Goal: Navigation & Orientation: Find specific page/section

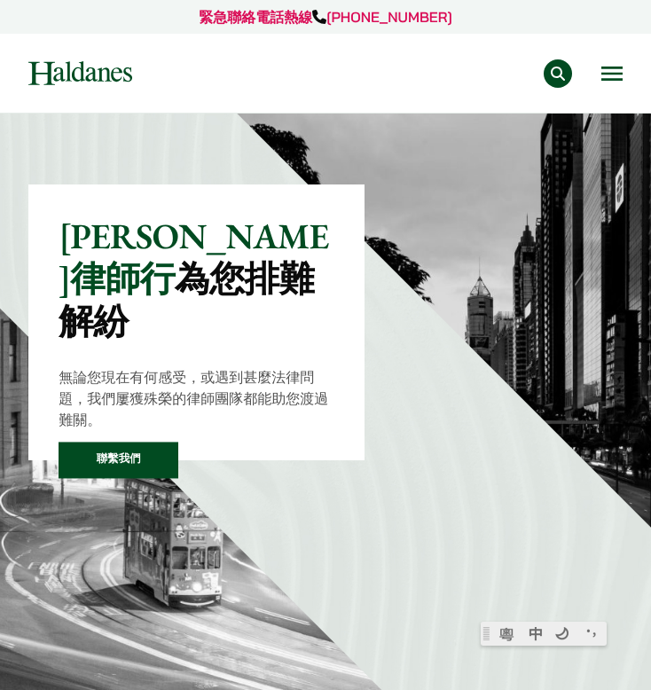
click at [608, 74] on button "Open menu" at bounding box center [611, 74] width 21 height 14
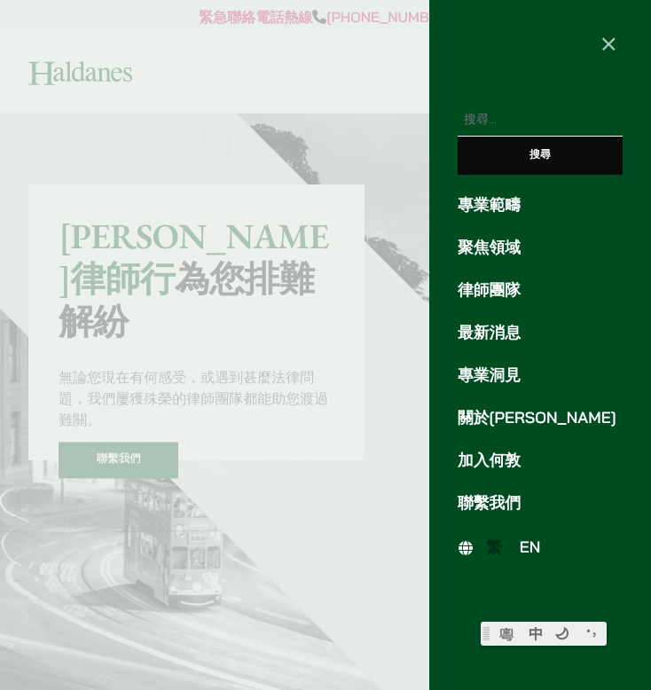
click at [494, 291] on link "律師團隊" at bounding box center [540, 290] width 165 height 24
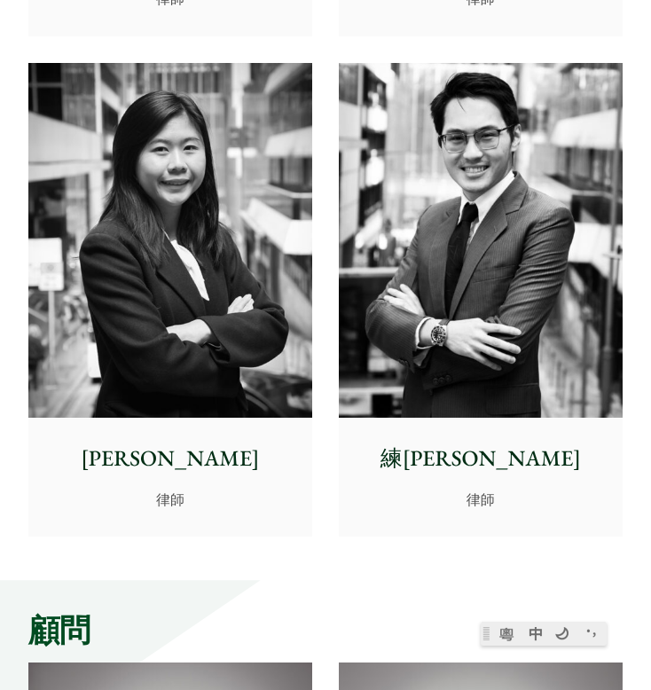
scroll to position [8889, 0]
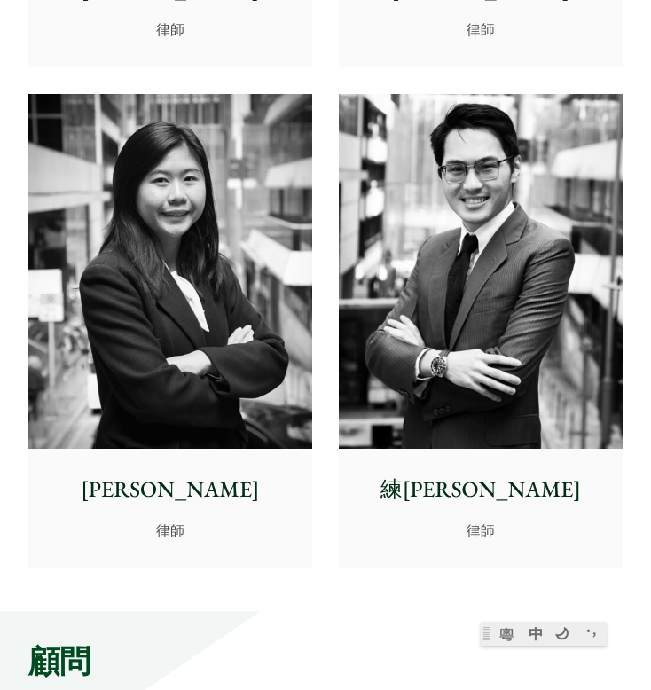
click at [423, 318] on img at bounding box center [481, 271] width 284 height 355
click at [203, 347] on img at bounding box center [170, 271] width 284 height 355
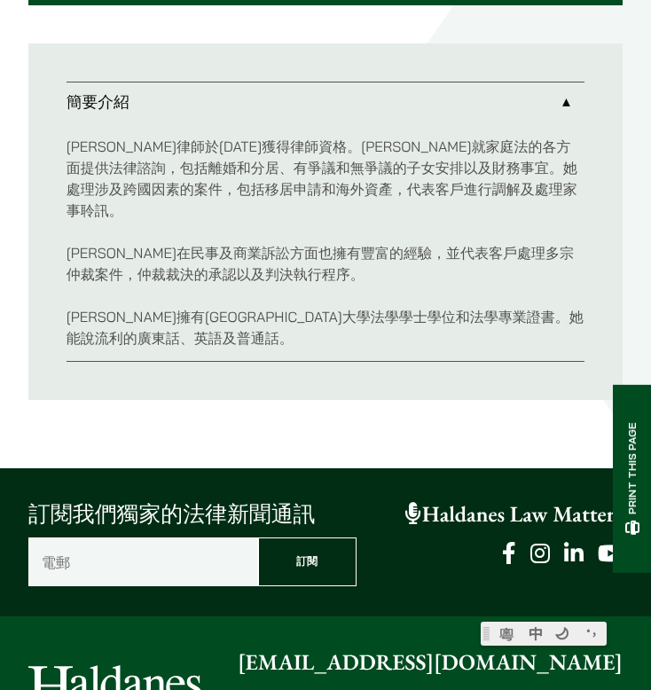
scroll to position [910, 0]
